Goal: Find specific page/section: Find specific page/section

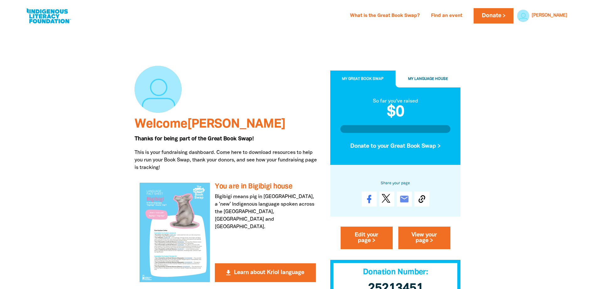
click at [398, 115] on h2 "$0" at bounding box center [395, 112] width 110 height 15
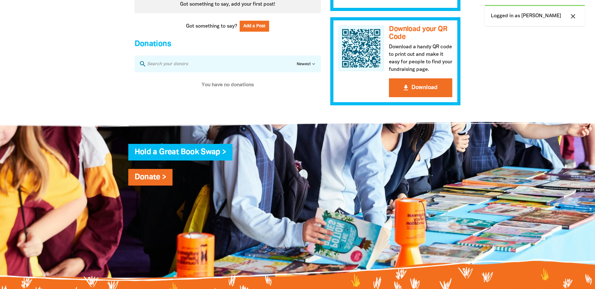
scroll to position [533, 0]
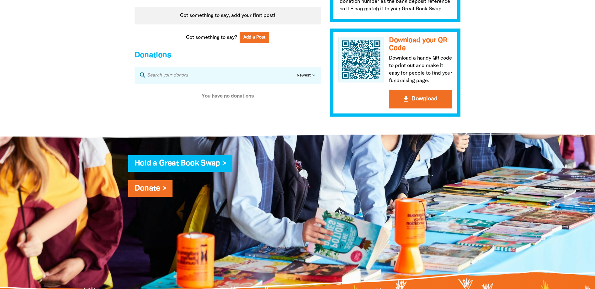
click at [193, 161] on div "Hold a Great Book Swap > Donate >" at bounding box center [298, 209] width 358 height 116
click at [201, 167] on link "Hold a Great Book Swap >" at bounding box center [181, 163] width 92 height 7
select select "high-school"
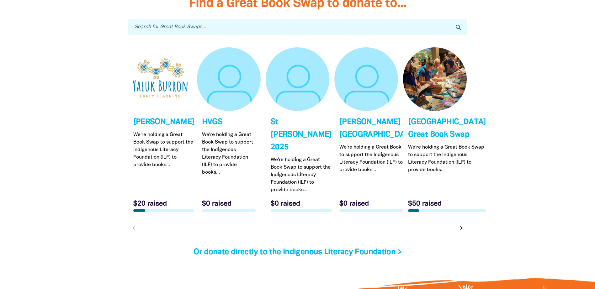
scroll to position [1914, 0]
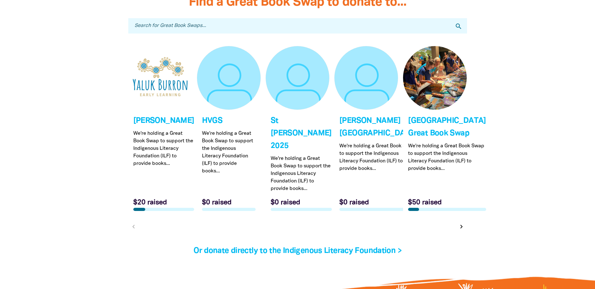
click at [187, 32] on input "Search for Great Book Swaps..." at bounding box center [297, 25] width 339 height 15
type input "[PERSON_NAME]"
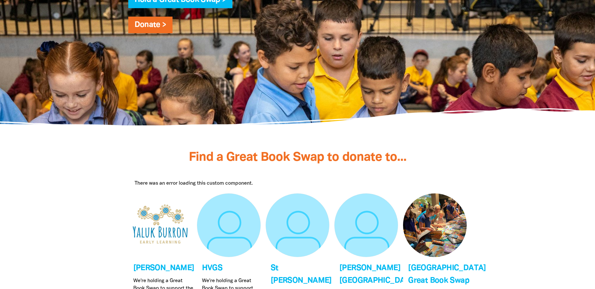
scroll to position [1757, 0]
